Goal: Task Accomplishment & Management: Manage account settings

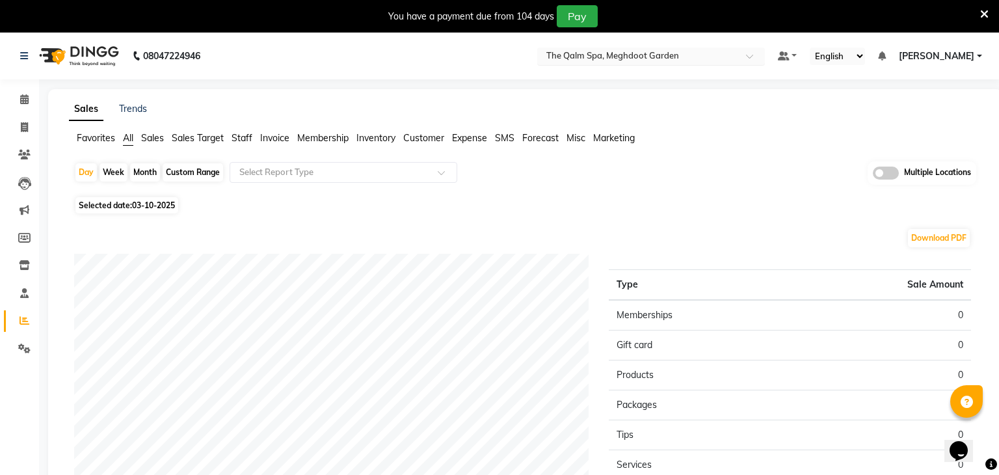
click at [701, 55] on input "text" at bounding box center [638, 57] width 189 height 13
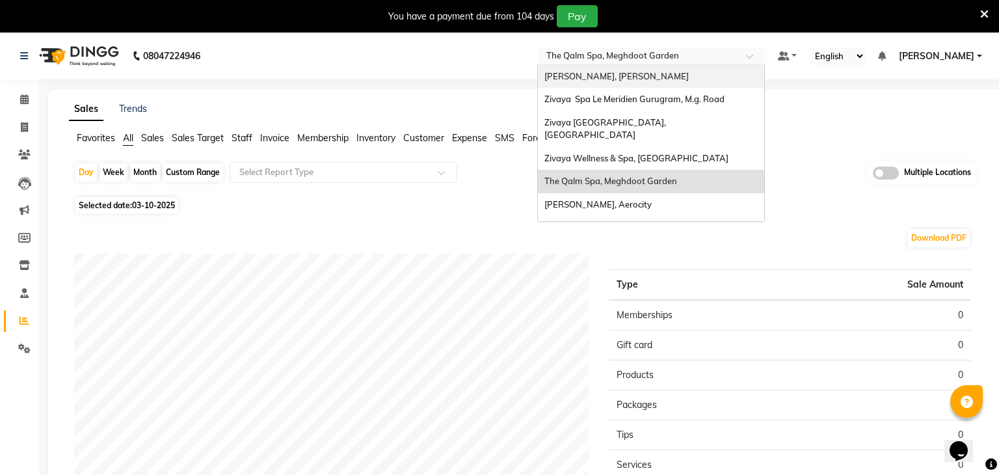
click at [487, 101] on div "Sales Trends Favorites All Sales Sales Target Staff Invoice Membership Inventor…" at bounding box center [525, 372] width 954 height 566
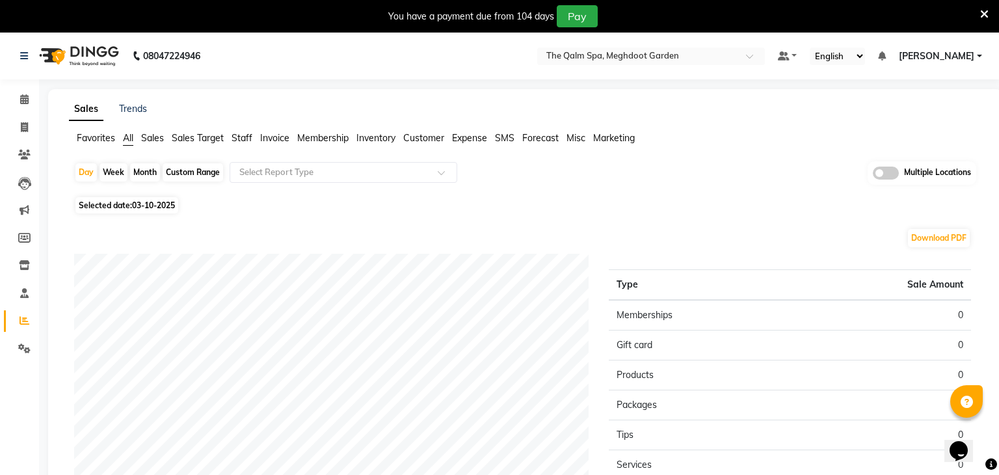
click at [175, 204] on span "03-10-2025" at bounding box center [153, 205] width 43 height 10
select select "10"
select select "2025"
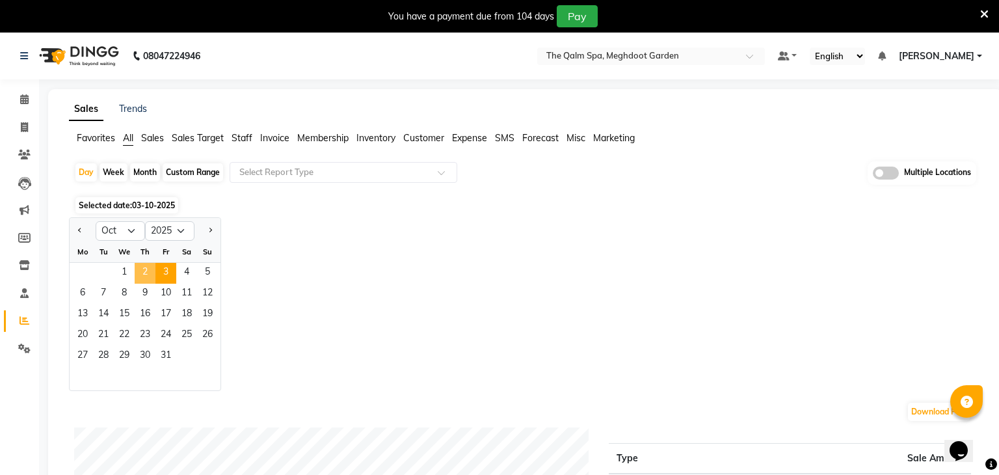
click at [144, 267] on span "2" at bounding box center [145, 273] width 21 height 21
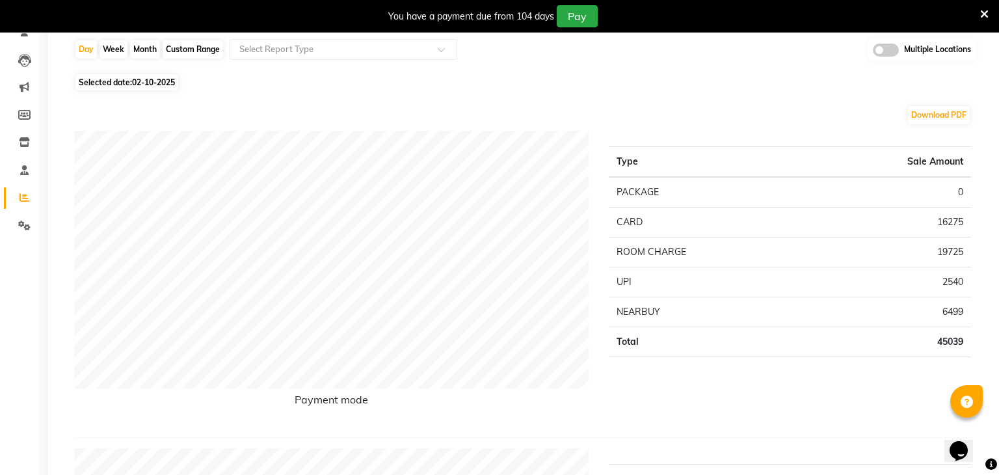
scroll to position [124, 0]
click at [158, 86] on span "Selected date: 02-10-2025" at bounding box center [126, 82] width 103 height 16
select select "10"
select select "2025"
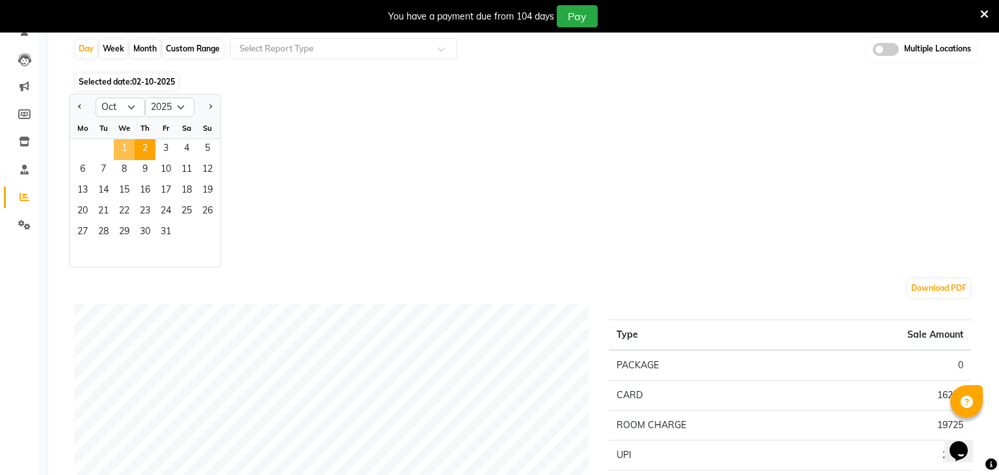
click at [122, 145] on span "1" at bounding box center [124, 149] width 21 height 21
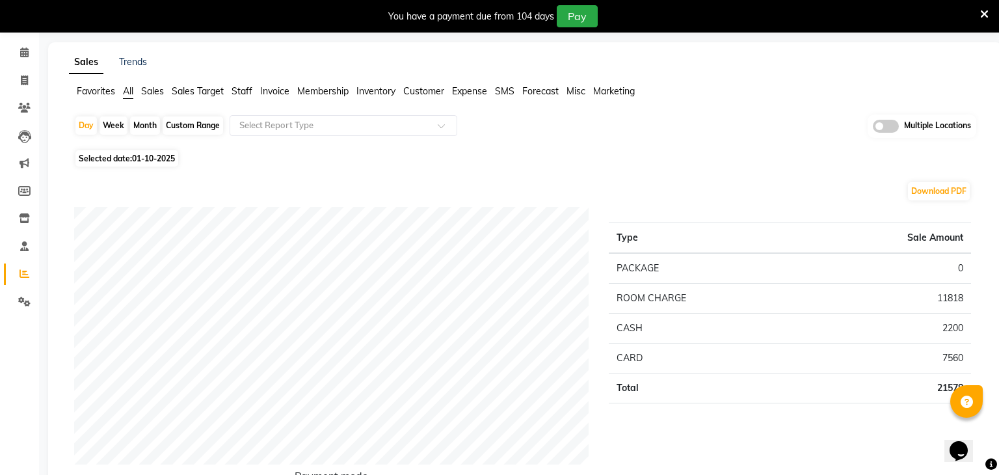
scroll to position [0, 0]
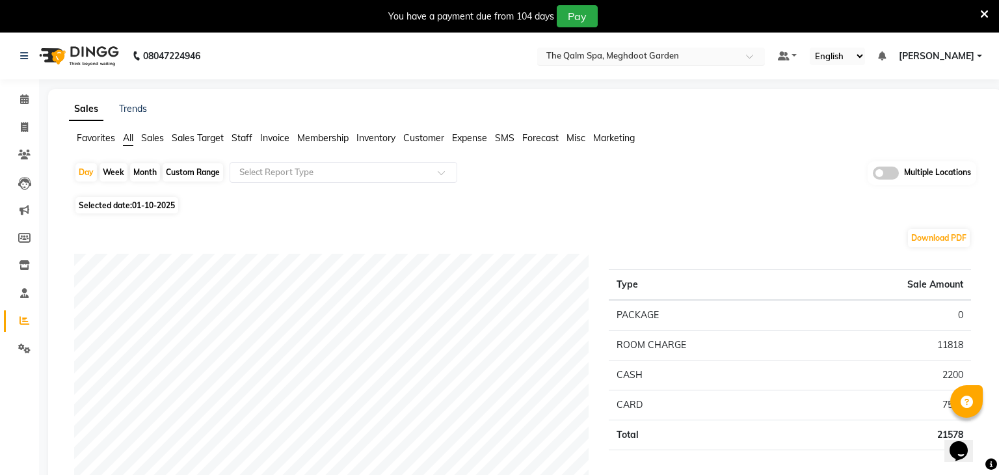
click at [641, 52] on input "text" at bounding box center [638, 57] width 189 height 13
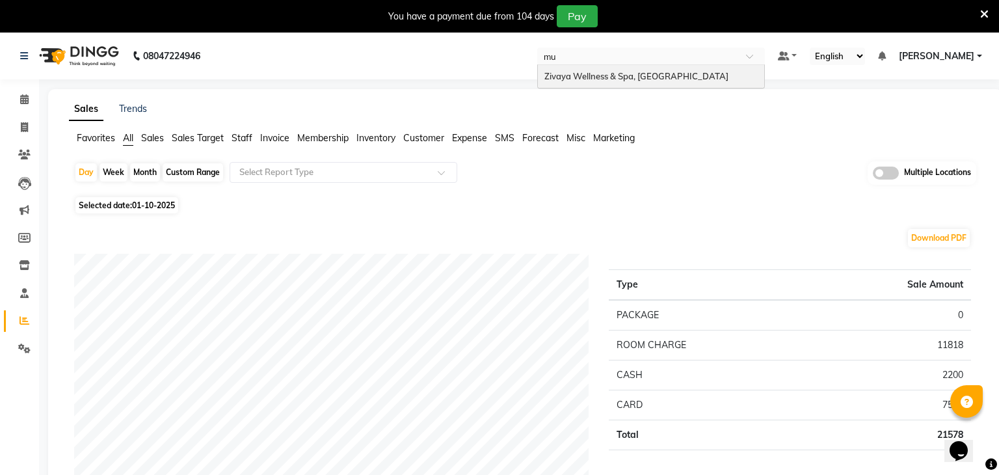
type input "mum"
click at [636, 80] on span "Zivaya Wellness & Spa, Mumbai Airport" at bounding box center [637, 76] width 184 height 10
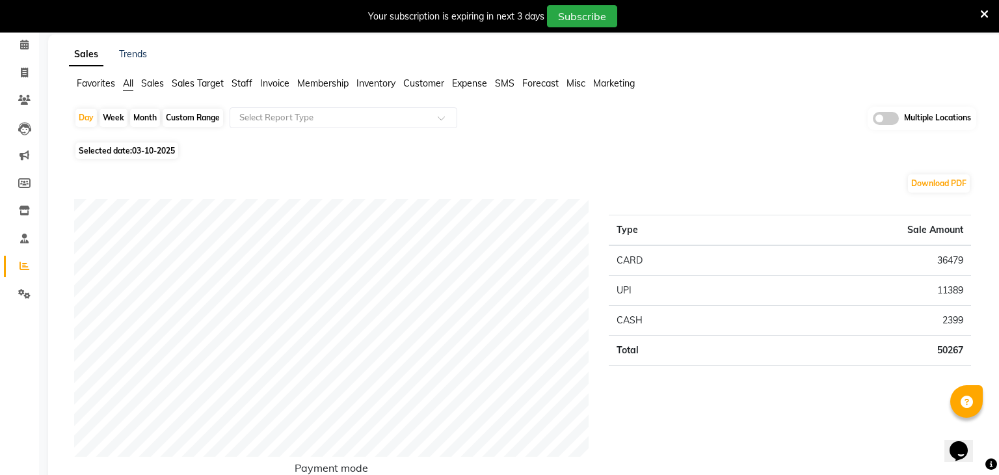
scroll to position [56, 0]
click at [178, 148] on span "Selected date: 03-10-2025" at bounding box center [126, 149] width 103 height 16
select select "10"
select select "2025"
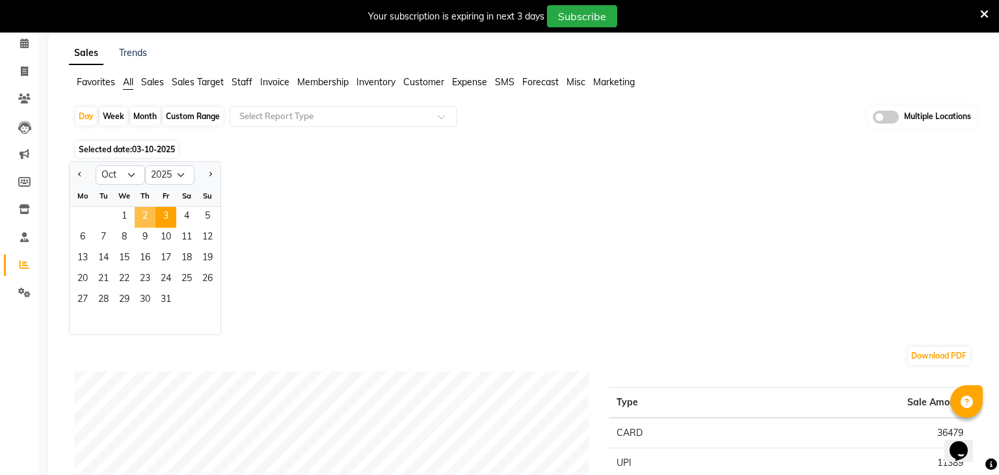
click at [142, 217] on span "2" at bounding box center [145, 217] width 21 height 21
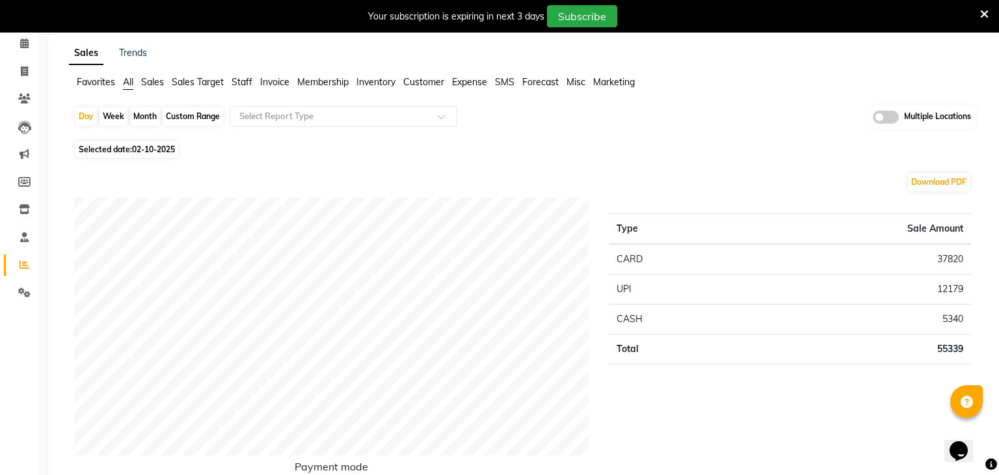
click at [149, 147] on span "02-10-2025" at bounding box center [153, 149] width 43 height 10
select select "10"
select select "2025"
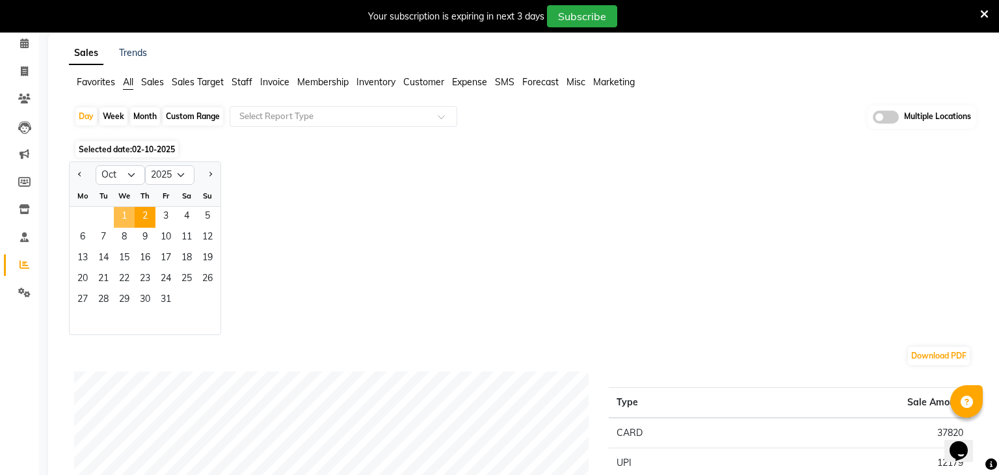
click at [126, 208] on span "1" at bounding box center [124, 217] width 21 height 21
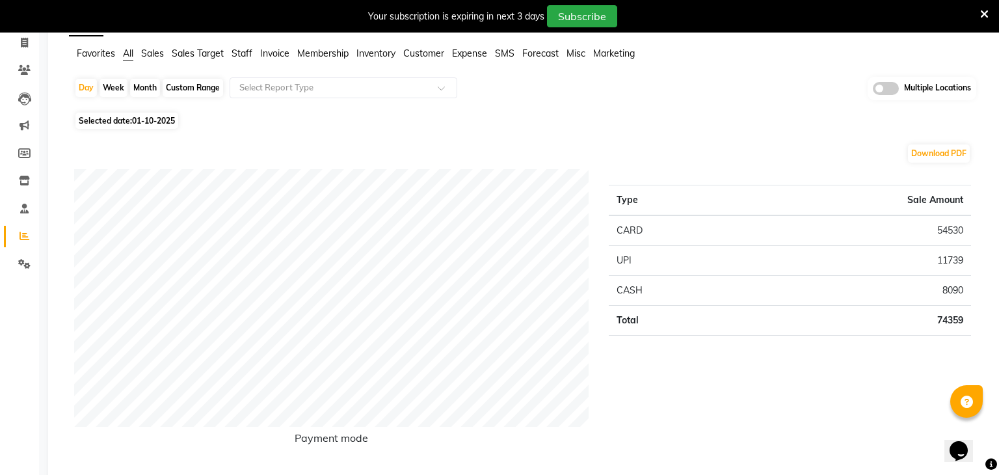
scroll to position [0, 0]
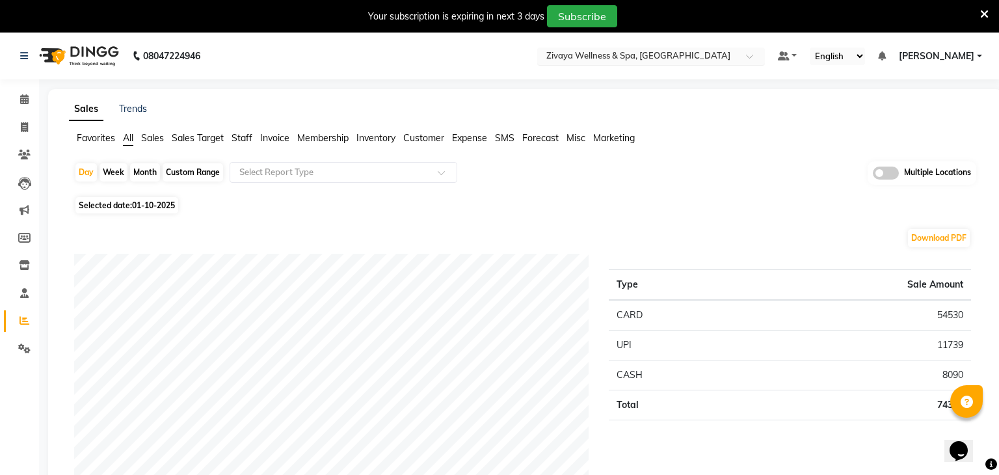
click at [679, 62] on input "text" at bounding box center [638, 57] width 189 height 13
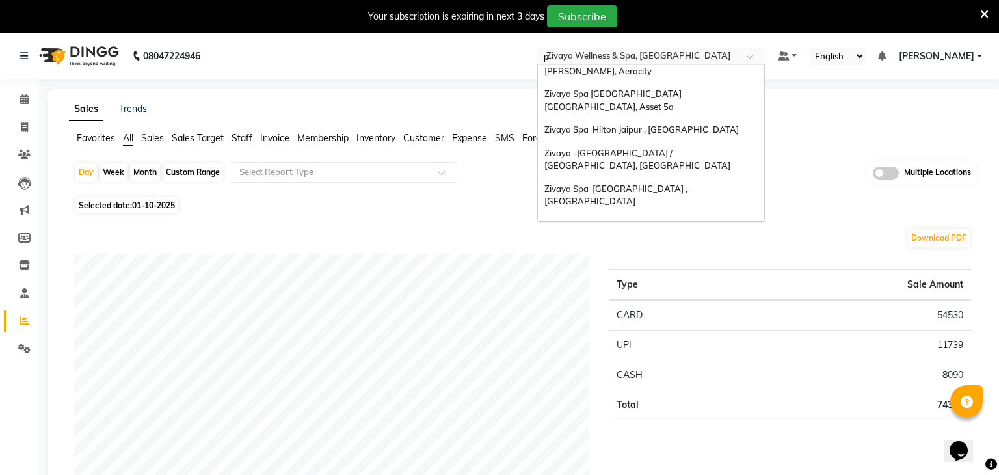
scroll to position [29, 0]
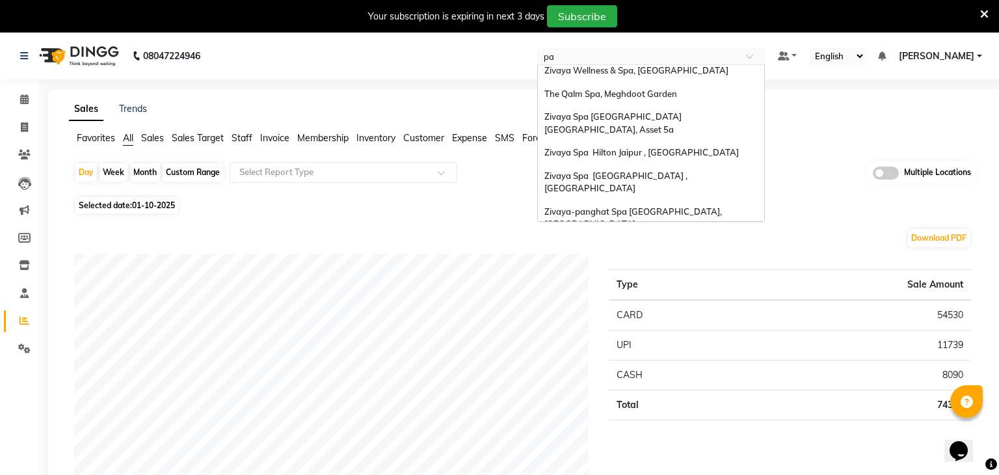
type input "pan"
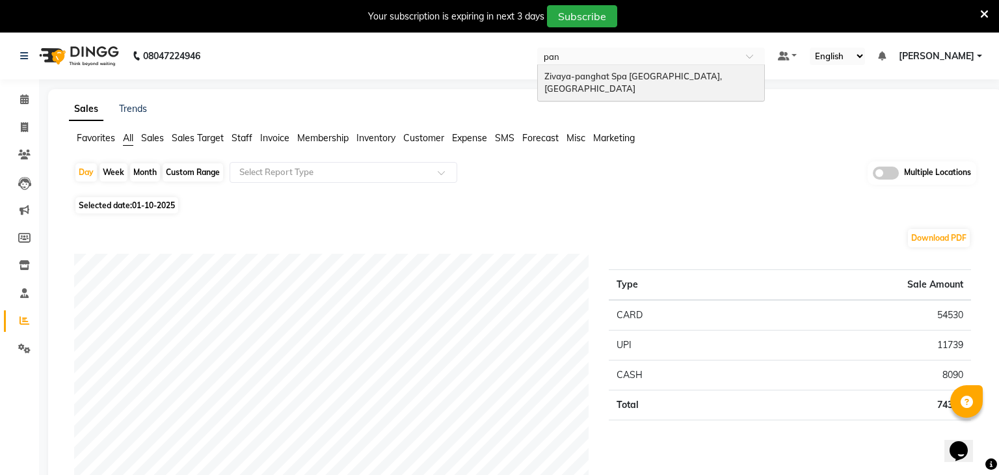
click at [680, 71] on span "Zivaya-panghat Spa [GEOGRAPHIC_DATA], [GEOGRAPHIC_DATA]" at bounding box center [635, 82] width 180 height 23
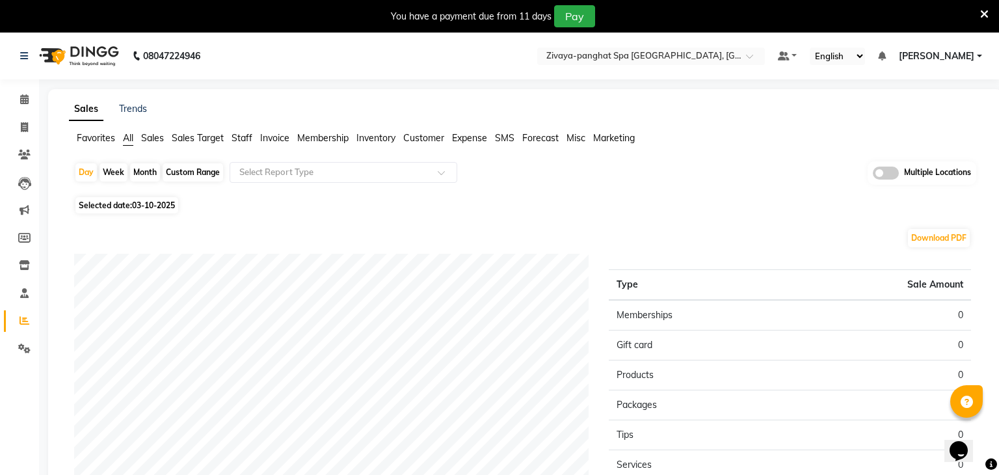
click at [159, 212] on span "Selected date: 03-10-2025" at bounding box center [126, 205] width 103 height 16
select select "10"
select select "2025"
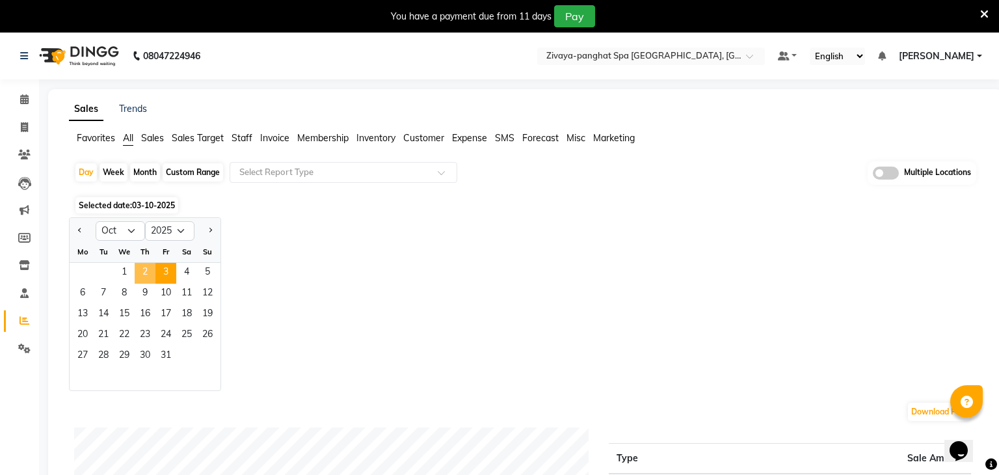
click at [148, 263] on span "2" at bounding box center [145, 273] width 21 height 21
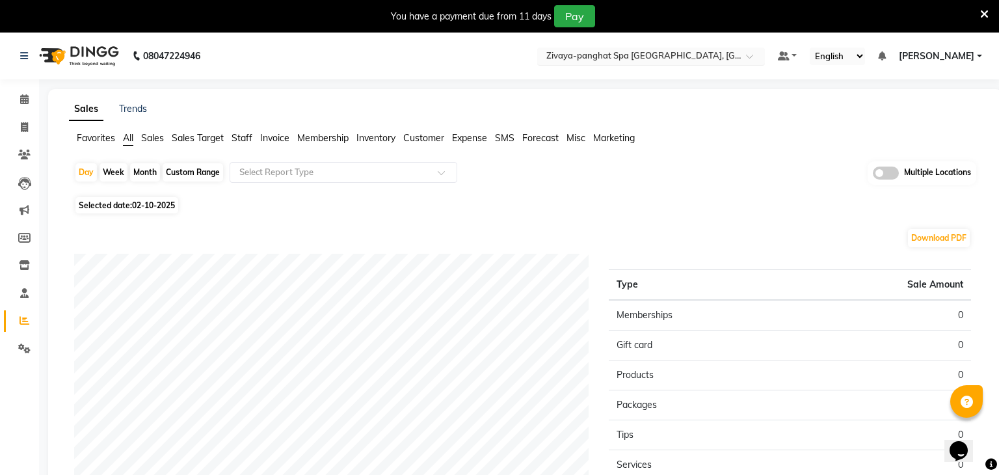
click at [657, 55] on input "text" at bounding box center [638, 57] width 189 height 13
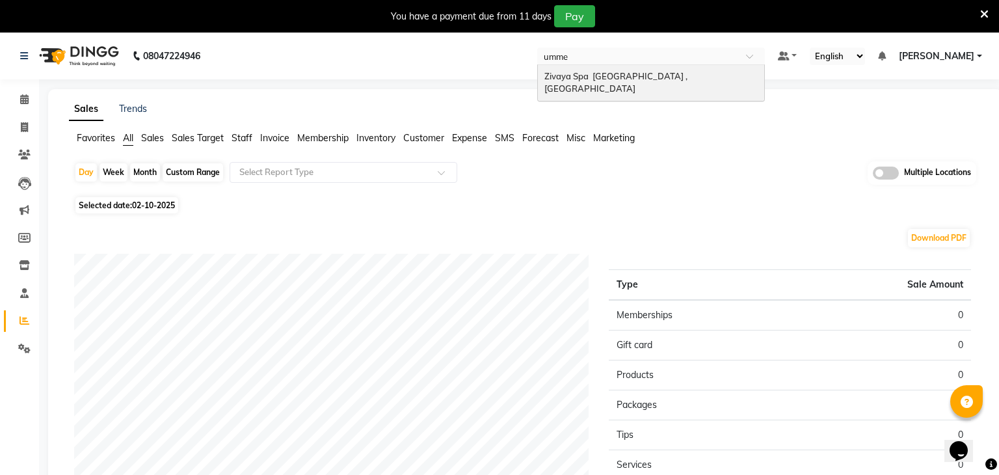
type input "ummed"
click at [628, 83] on div "Zivaya Spa [GEOGRAPHIC_DATA] , [GEOGRAPHIC_DATA]" at bounding box center [651, 83] width 226 height 36
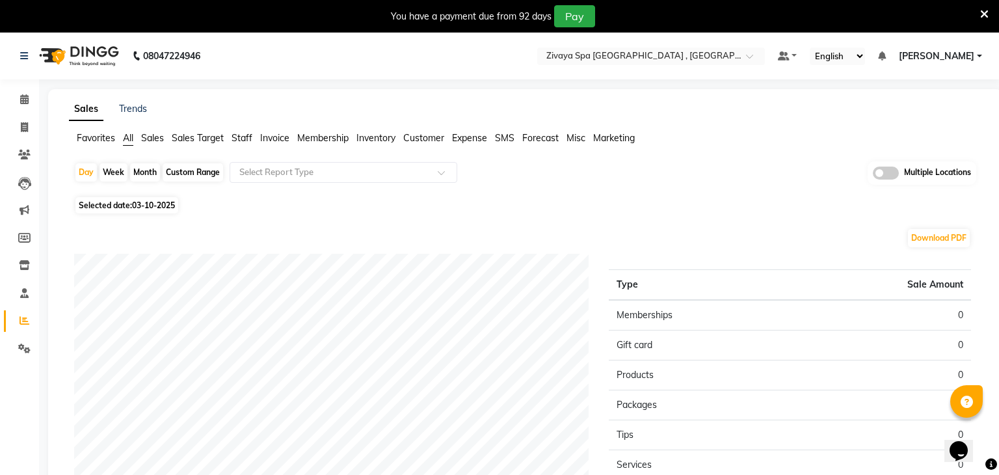
click at [159, 206] on span "03-10-2025" at bounding box center [153, 205] width 43 height 10
select select "10"
select select "2025"
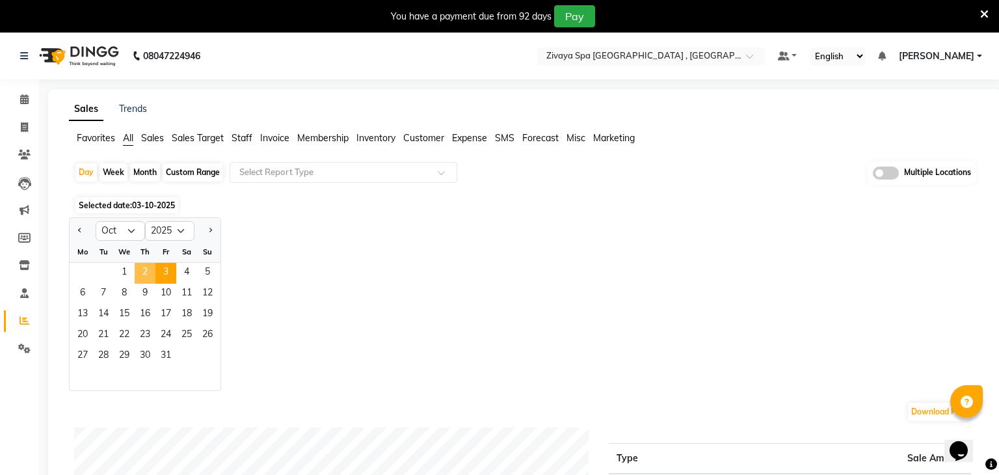
click at [144, 273] on span "2" at bounding box center [145, 273] width 21 height 21
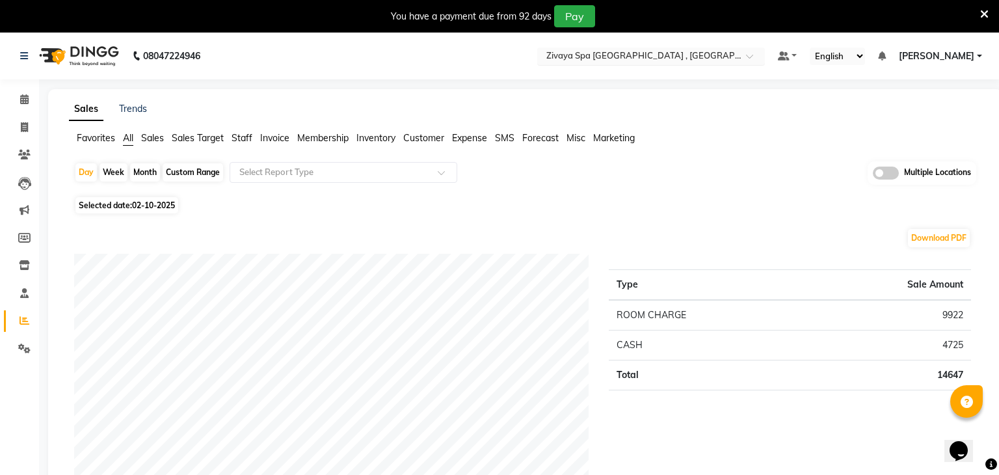
click at [692, 49] on div "Select Location × Zivaya Spa The Ummed Ahmedabad , Hansol" at bounding box center [651, 56] width 228 height 18
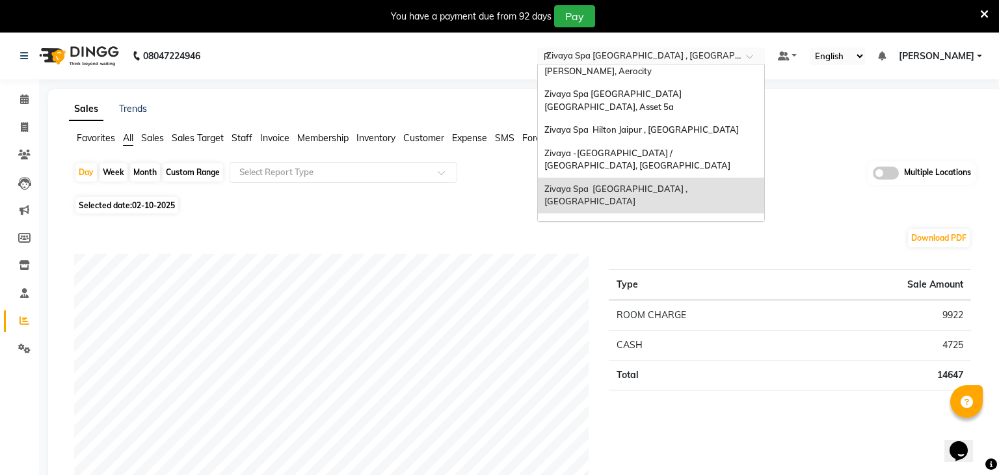
scroll to position [29, 0]
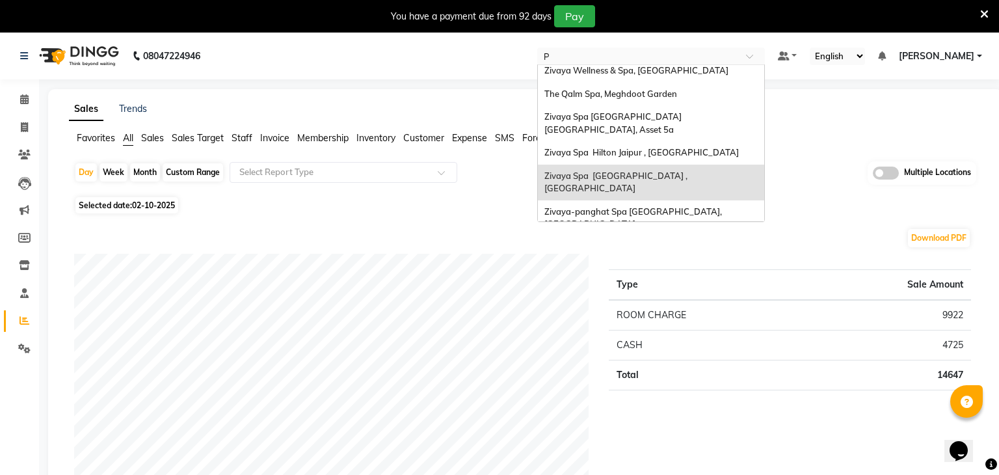
type input "PR"
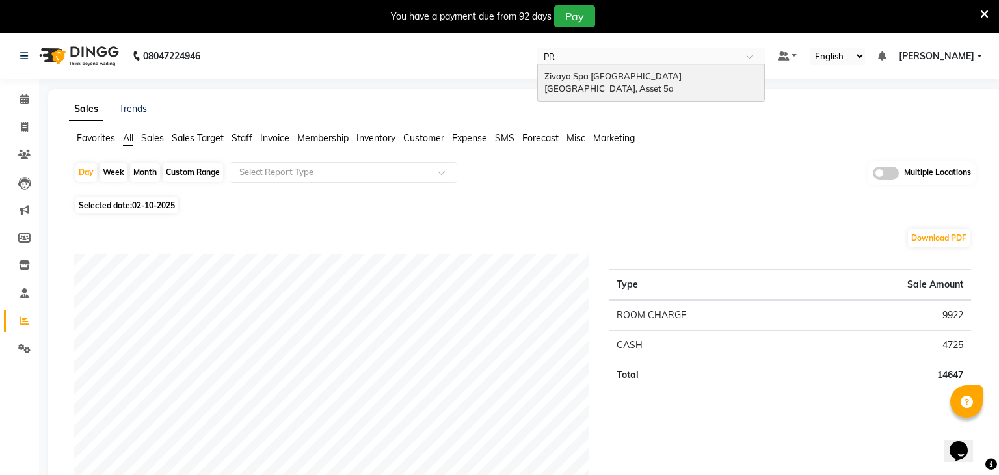
click at [679, 64] on ng-dropdown-panel "Zivaya Spa [GEOGRAPHIC_DATA] [GEOGRAPHIC_DATA], Asset 5a" at bounding box center [651, 82] width 228 height 37
click at [677, 65] on div "Zivaya Spa [GEOGRAPHIC_DATA] [GEOGRAPHIC_DATA], Asset 5a" at bounding box center [651, 83] width 226 height 36
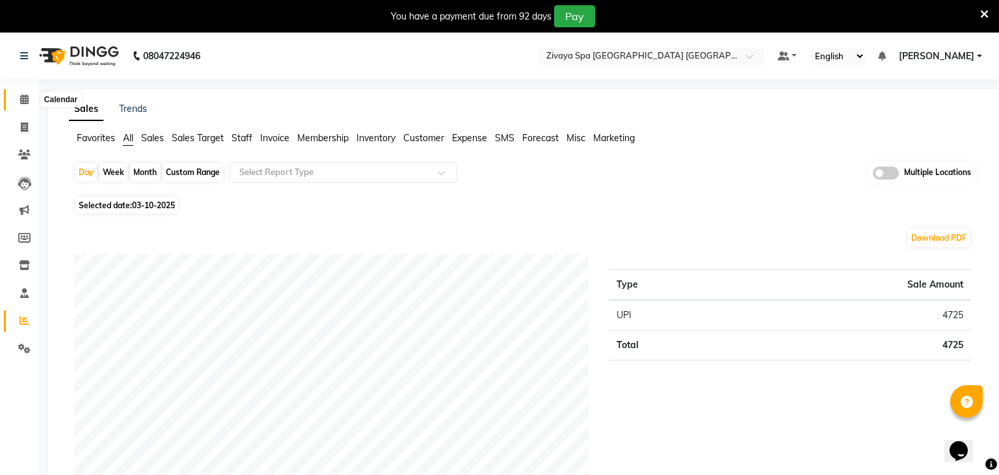
click at [27, 100] on icon at bounding box center [24, 99] width 8 height 10
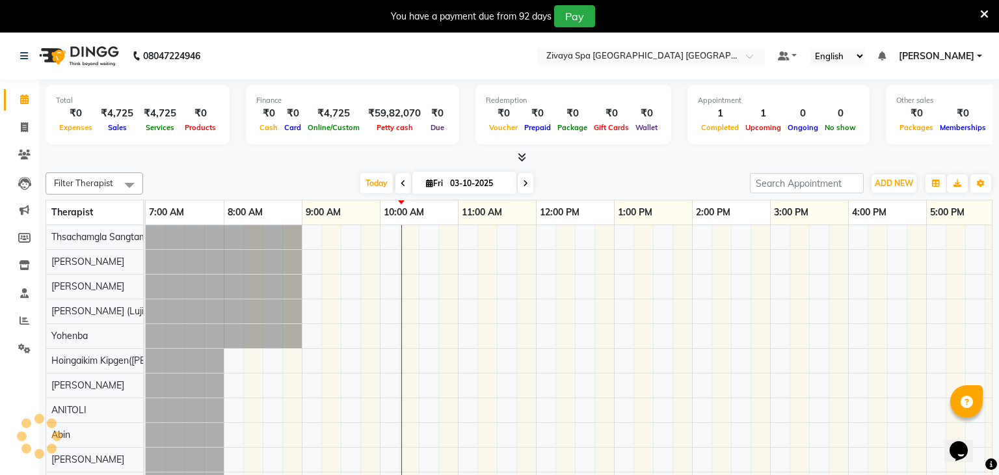
scroll to position [0, 234]
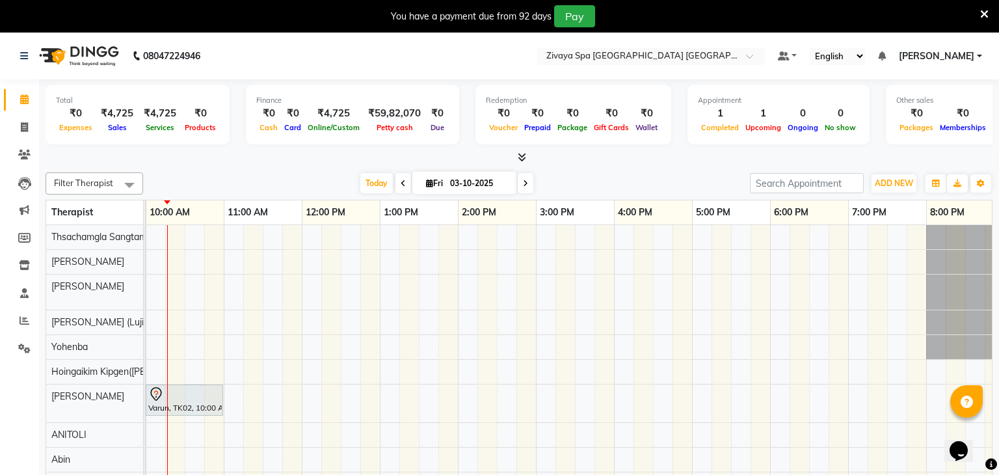
click at [397, 176] on span at bounding box center [404, 183] width 16 height 20
type input "02-10-2025"
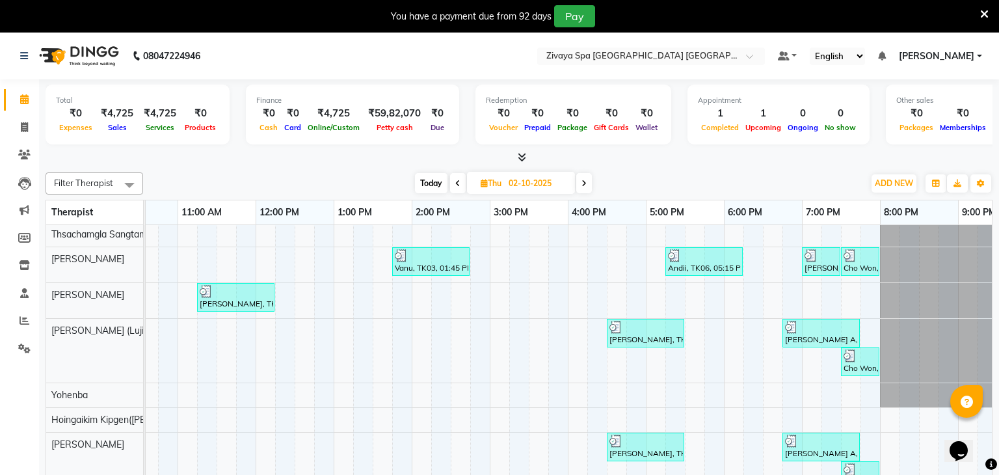
scroll to position [0, 281]
click at [660, 47] on div "Select Location × Zivaya Spa Pride Plaza New Delhi, Asset 5a" at bounding box center [651, 56] width 228 height 18
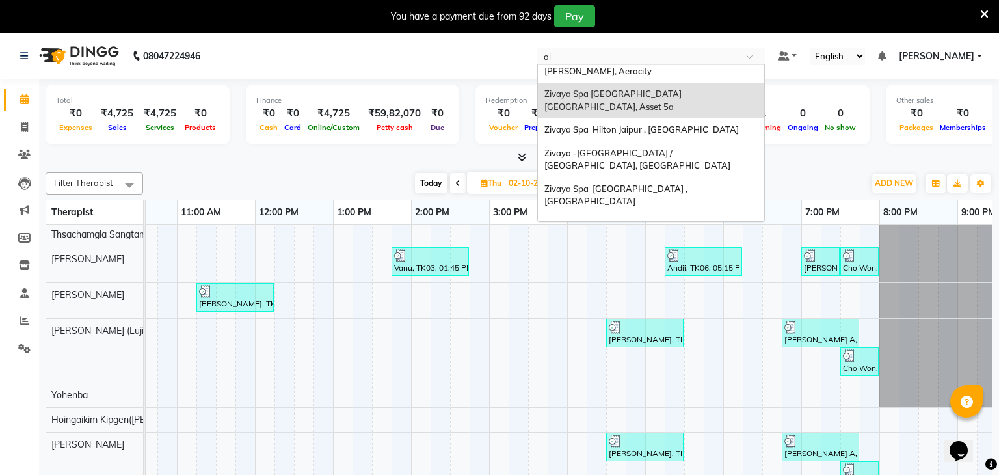
scroll to position [0, 0]
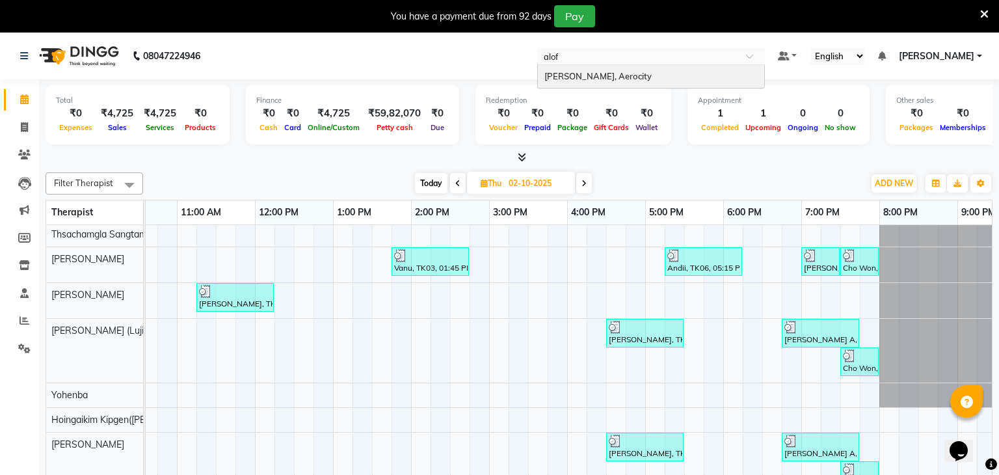
type input "aloft"
click at [644, 72] on span "Zivaya Aloft, Aerocity" at bounding box center [598, 76] width 107 height 10
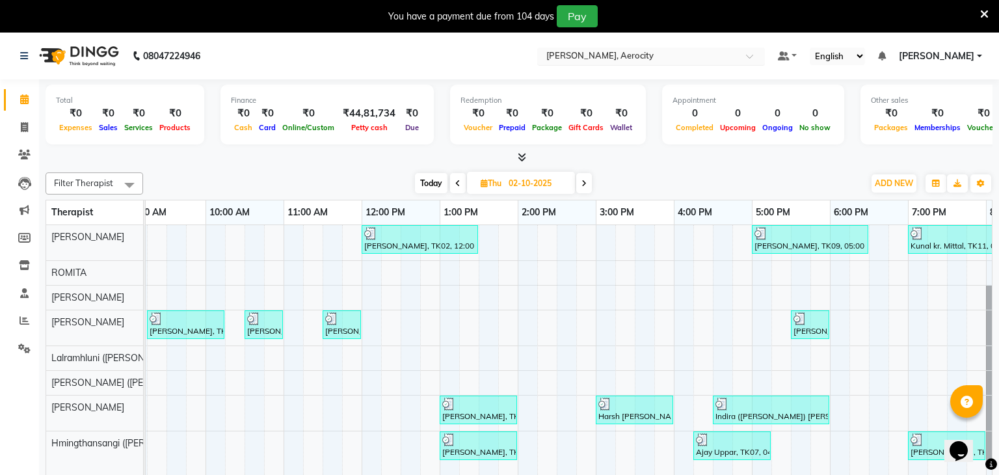
click at [634, 59] on input "text" at bounding box center [638, 57] width 189 height 13
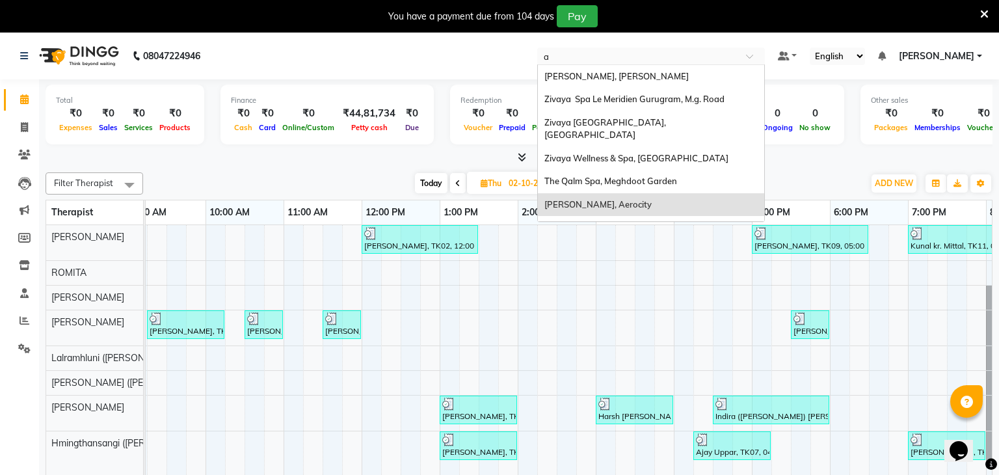
type input "ah"
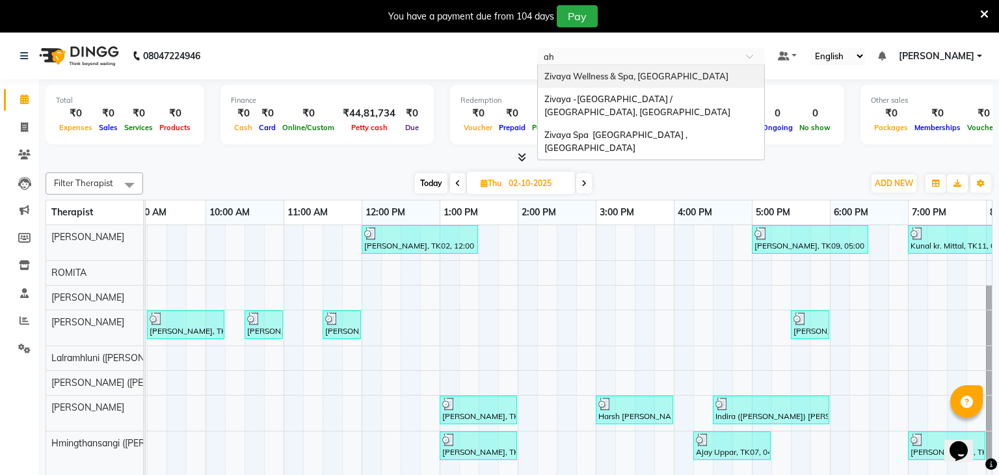
click at [634, 80] on span "Zivaya Wellness & Spa, [GEOGRAPHIC_DATA]" at bounding box center [637, 76] width 184 height 10
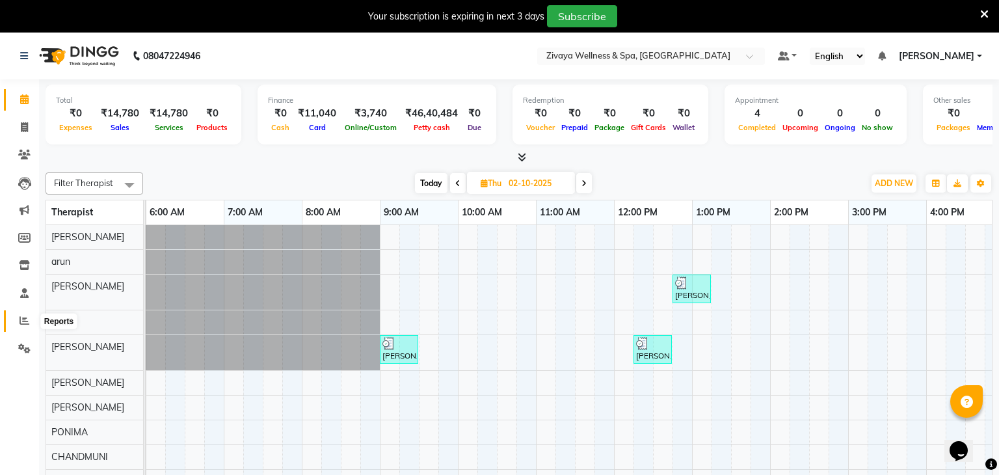
click at [20, 328] on span at bounding box center [24, 321] width 23 height 15
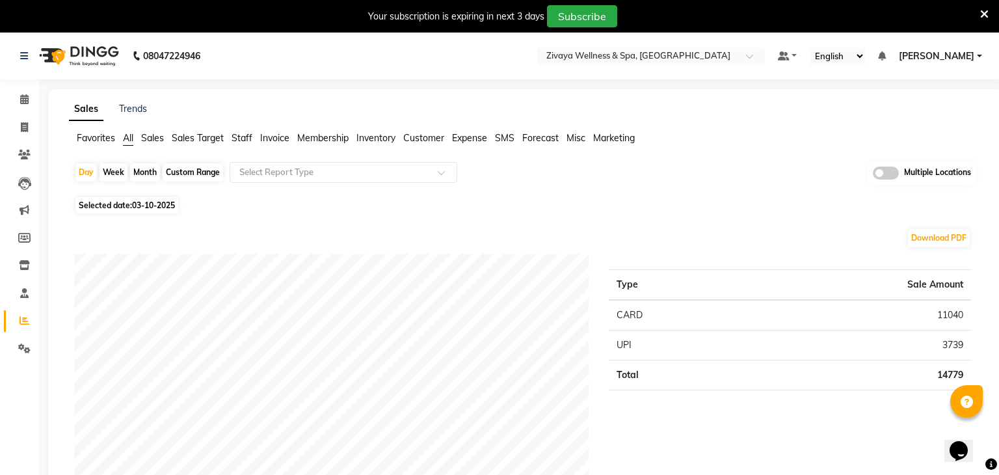
click at [174, 211] on span "Selected date: 03-10-2025" at bounding box center [126, 205] width 103 height 16
select select "10"
select select "2025"
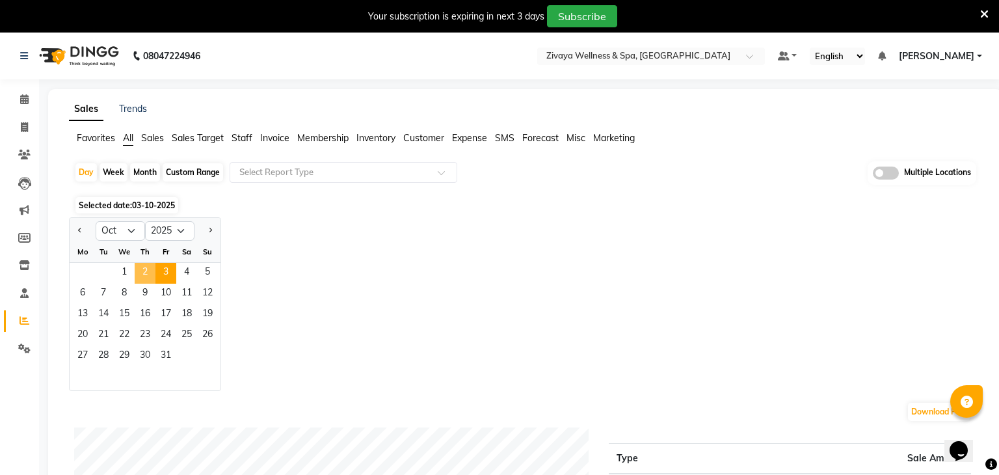
click at [140, 271] on span "2" at bounding box center [145, 273] width 21 height 21
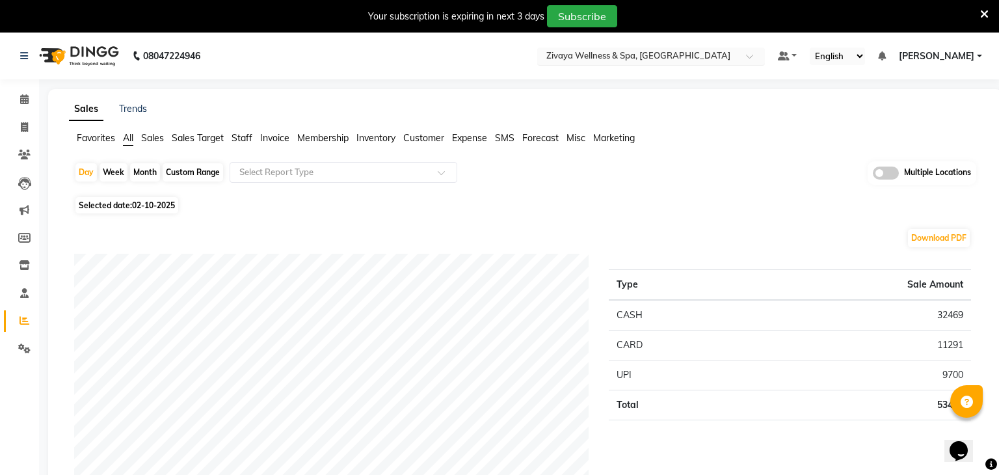
click at [657, 59] on input "text" at bounding box center [638, 57] width 189 height 13
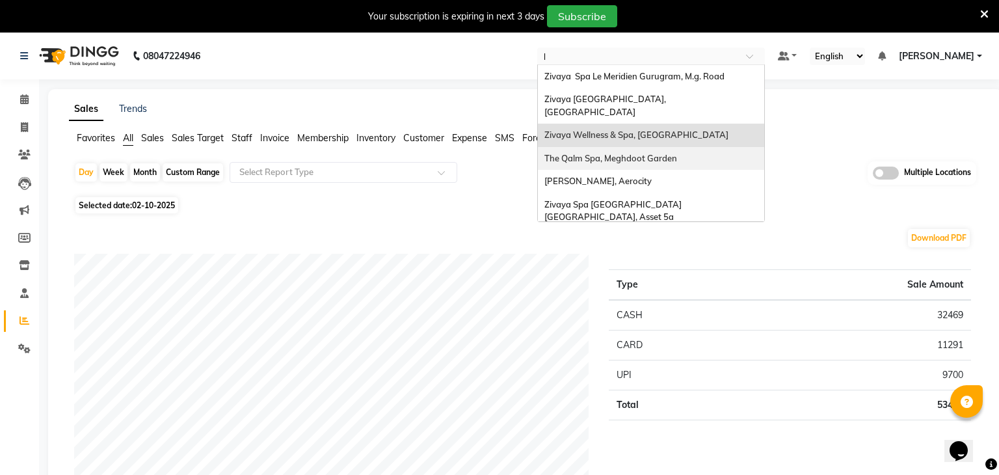
type input "le"
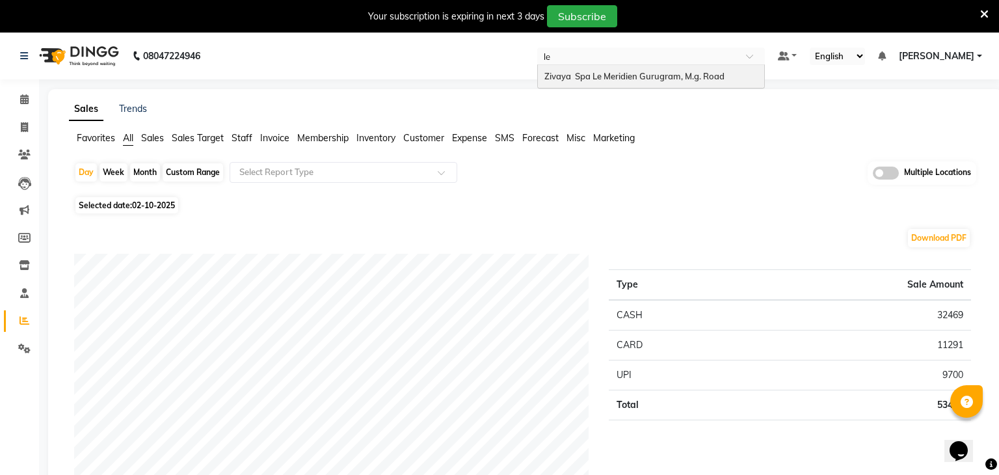
click at [636, 77] on span "Zivaya Spa Le Meridien Gurugram, M.g. Road" at bounding box center [635, 76] width 180 height 10
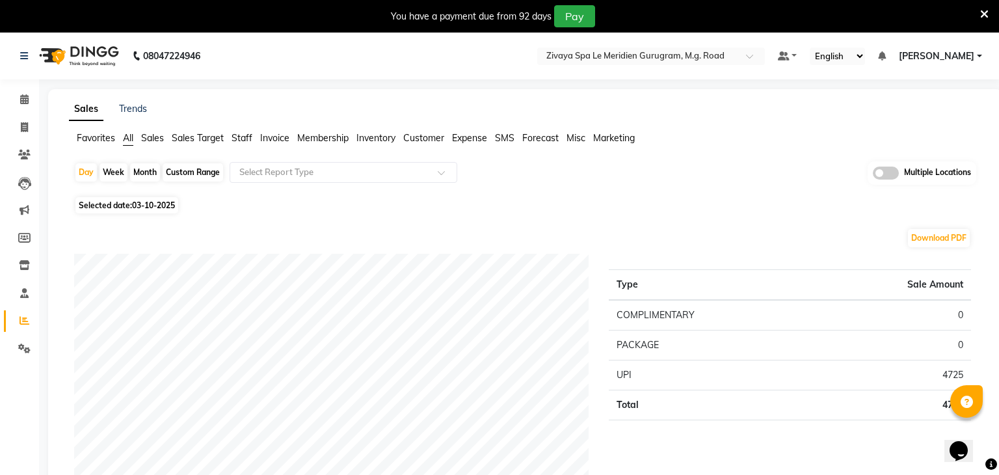
click at [167, 210] on span "Selected date: 03-10-2025" at bounding box center [126, 205] width 103 height 16
select select "10"
select select "2025"
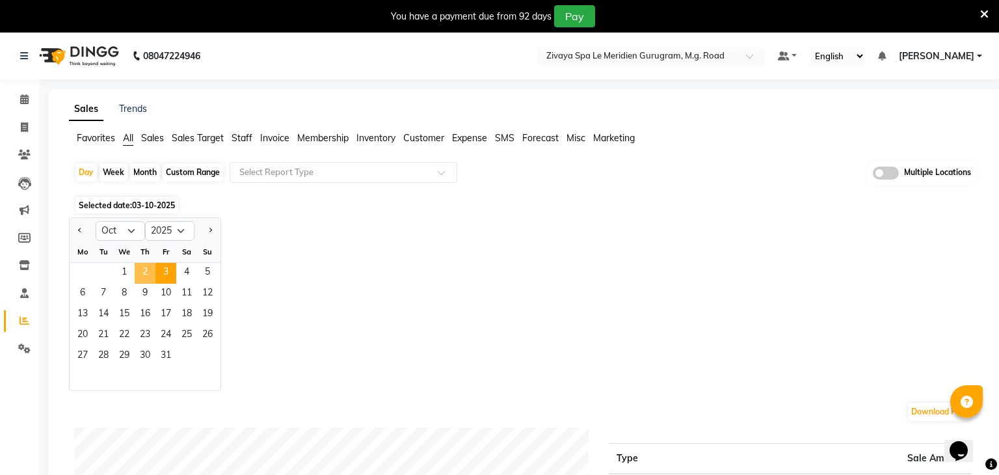
click at [142, 271] on span "2" at bounding box center [145, 273] width 21 height 21
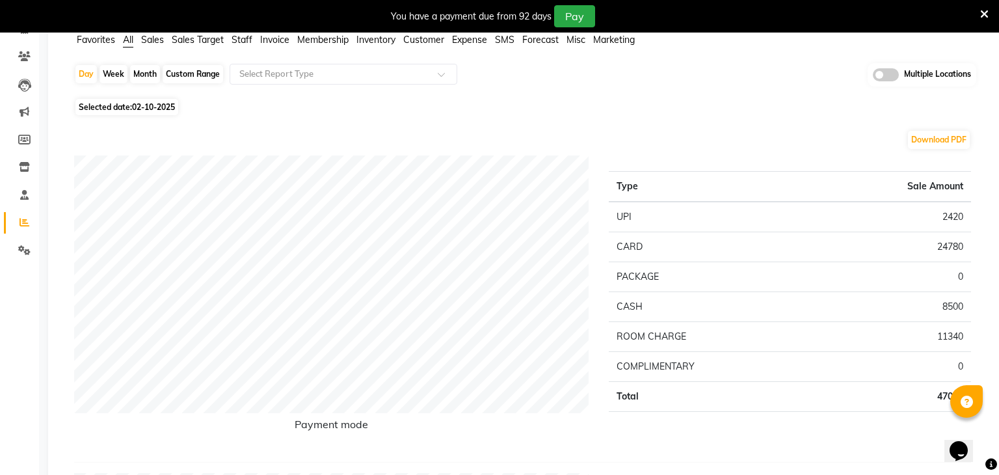
scroll to position [94, 0]
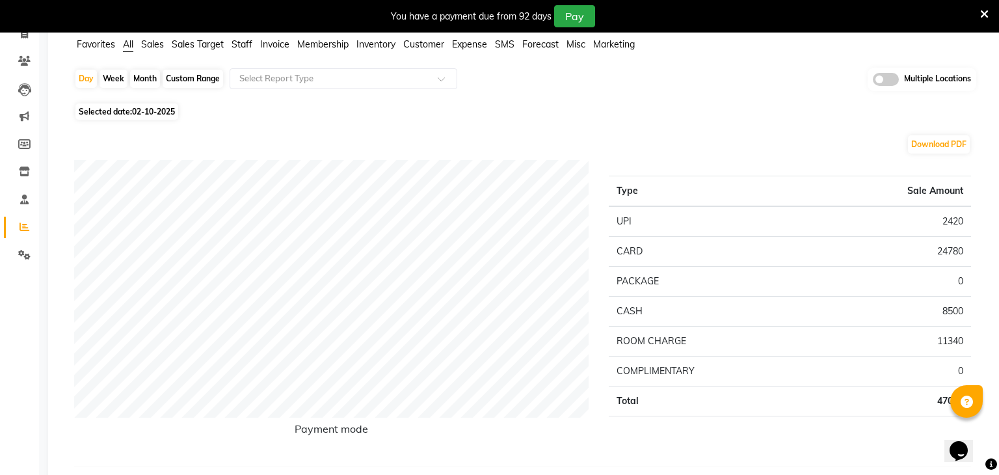
click at [717, 298] on td "CASH" at bounding box center [712, 311] width 206 height 30
